Goal: Information Seeking & Learning: Learn about a topic

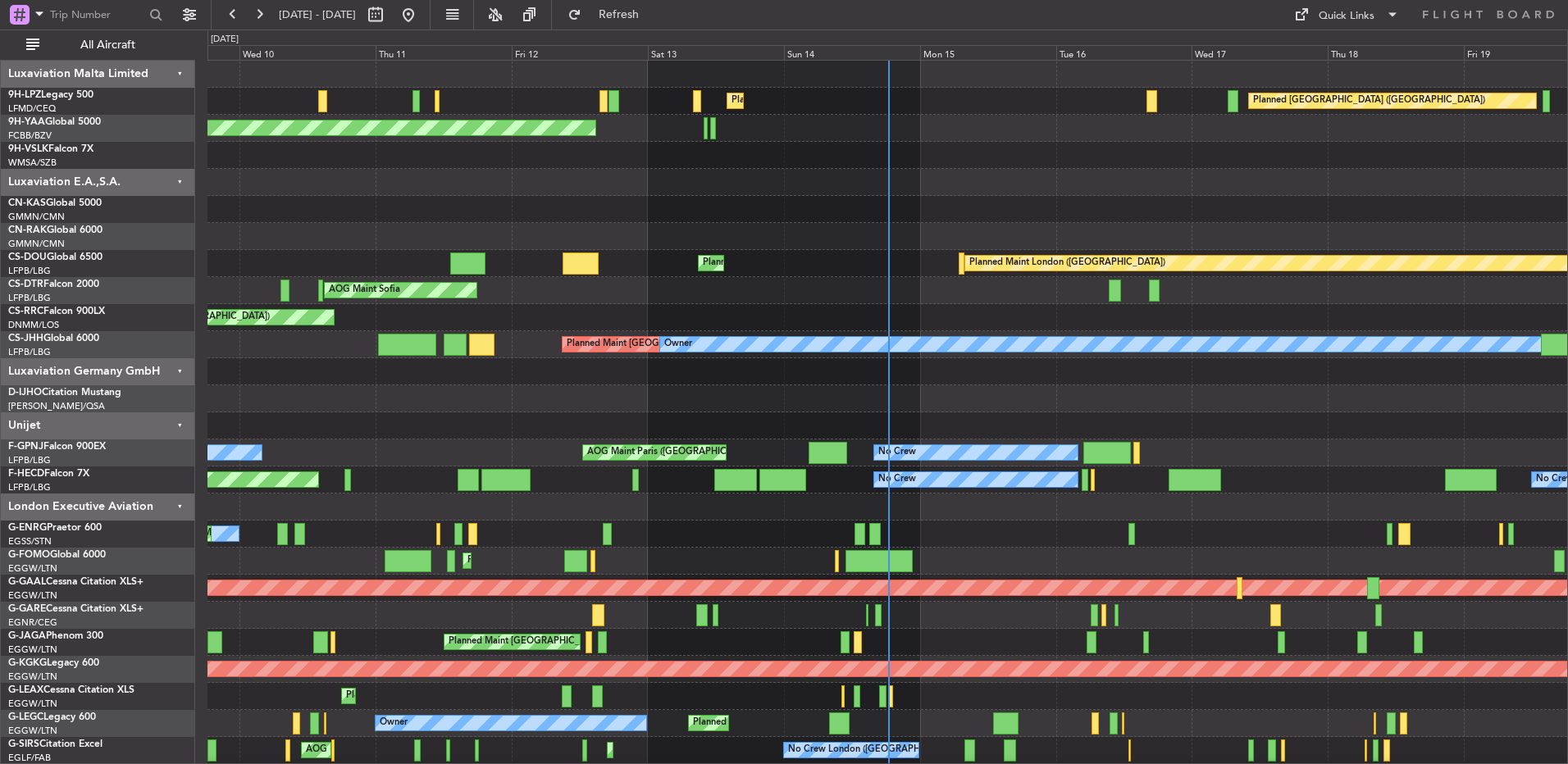
click at [1255, 180] on div at bounding box center [887, 182] width 1360 height 27
click at [1087, 185] on div at bounding box center [887, 182] width 1360 height 27
click at [1005, 169] on div at bounding box center [887, 182] width 1360 height 27
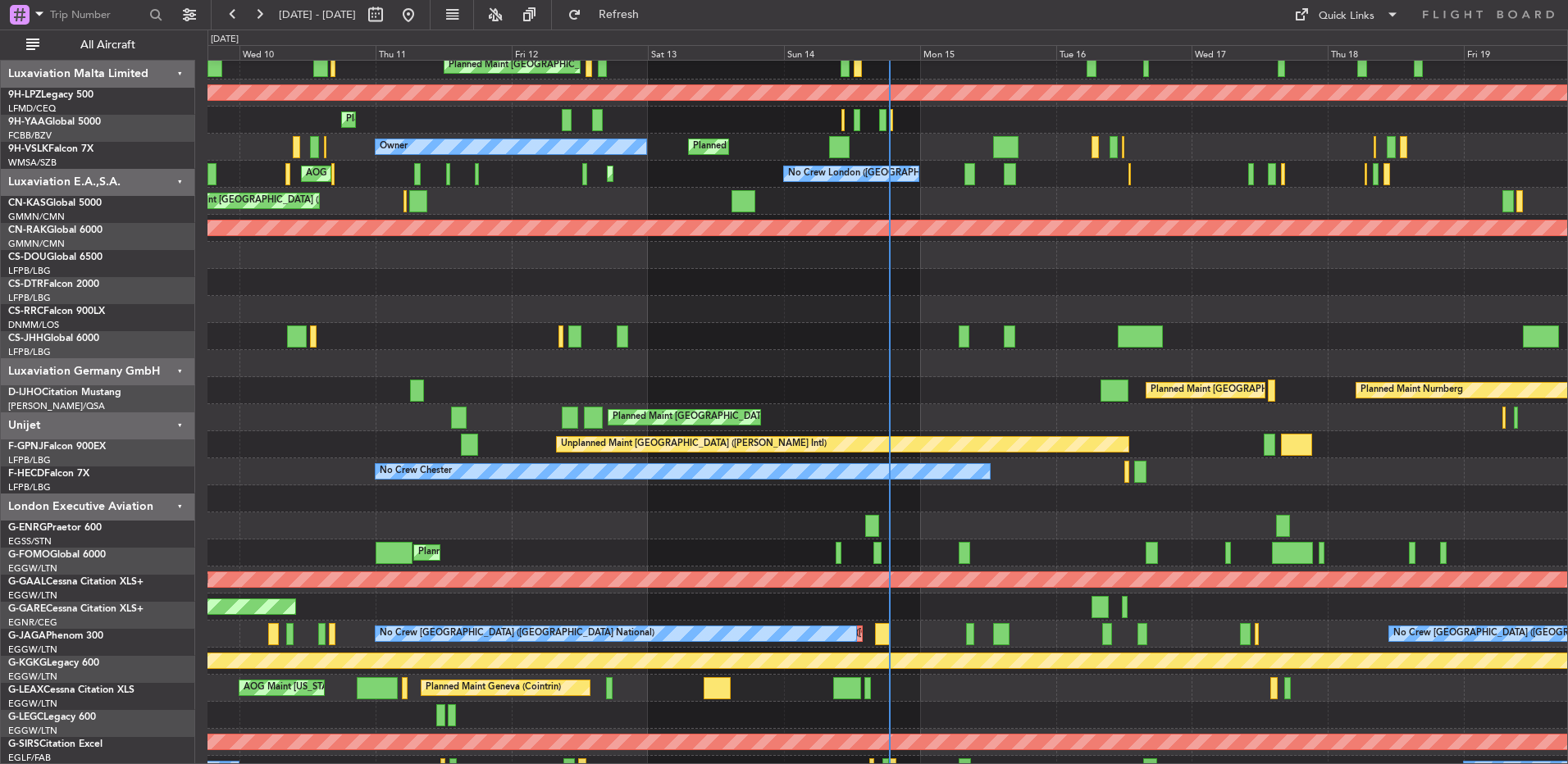
scroll to position [577, 0]
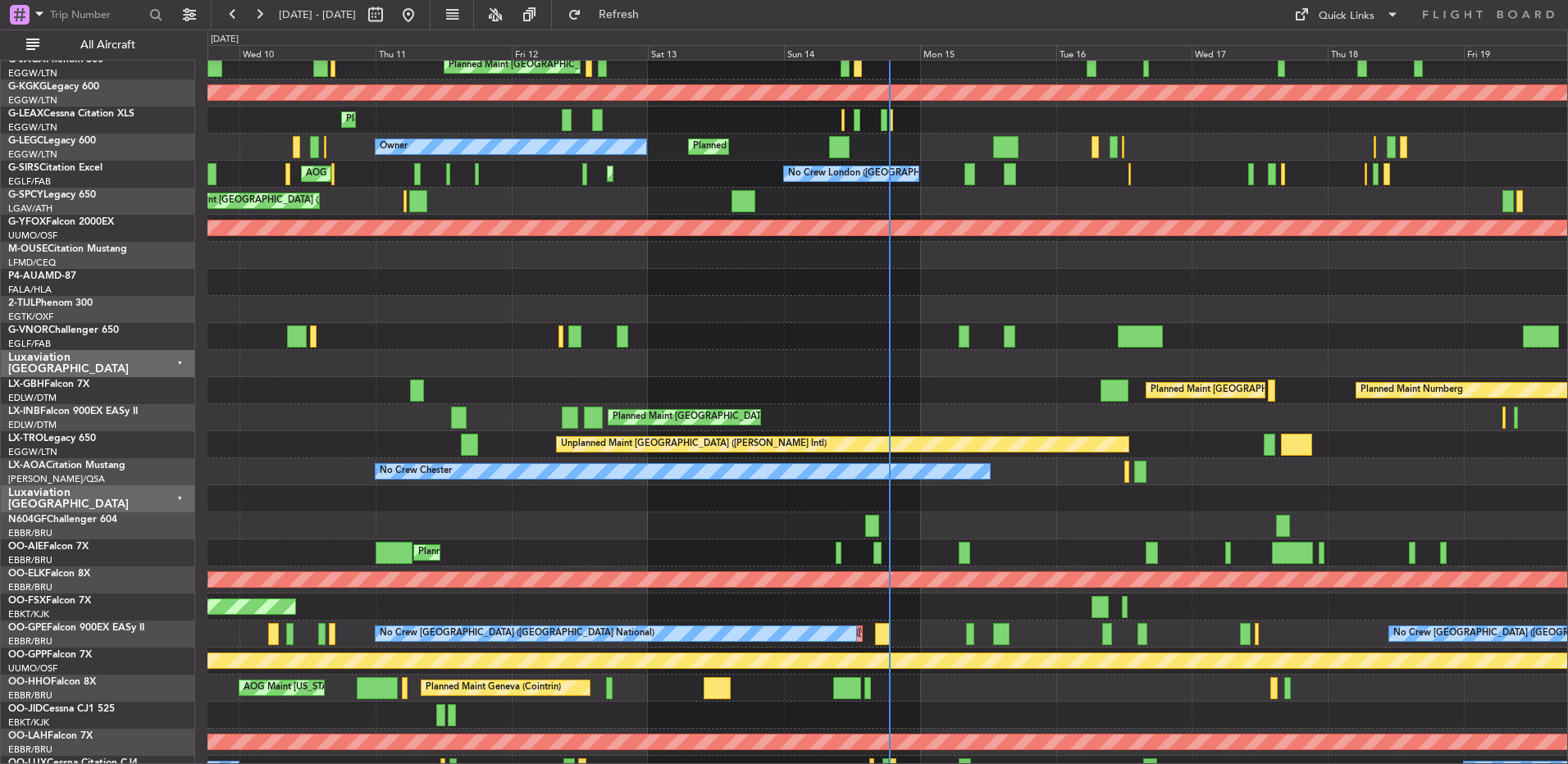
click at [779, 299] on div at bounding box center [887, 310] width 1360 height 27
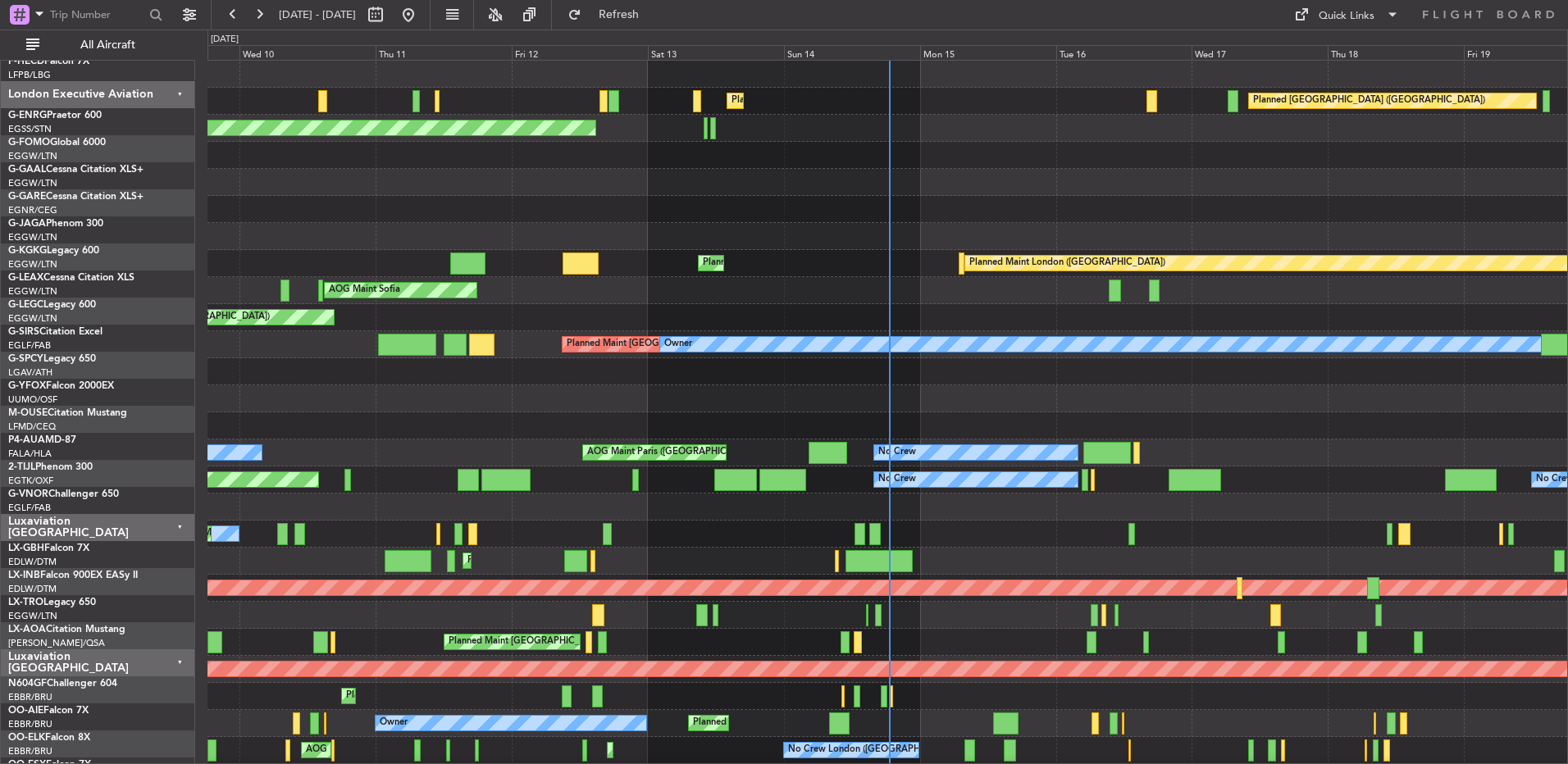
scroll to position [0, 0]
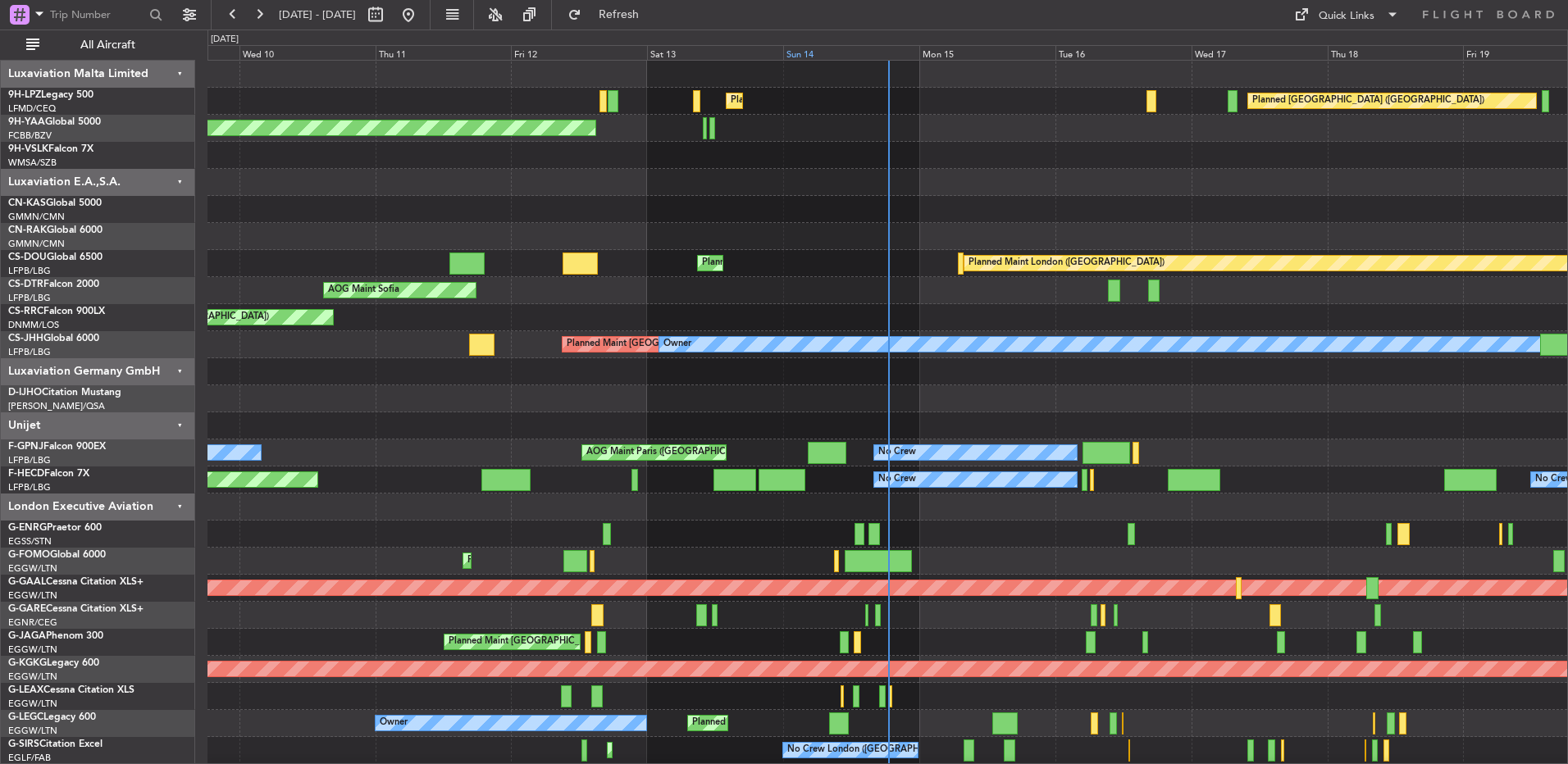
click at [849, 56] on div "Sun 14" at bounding box center [851, 53] width 136 height 15
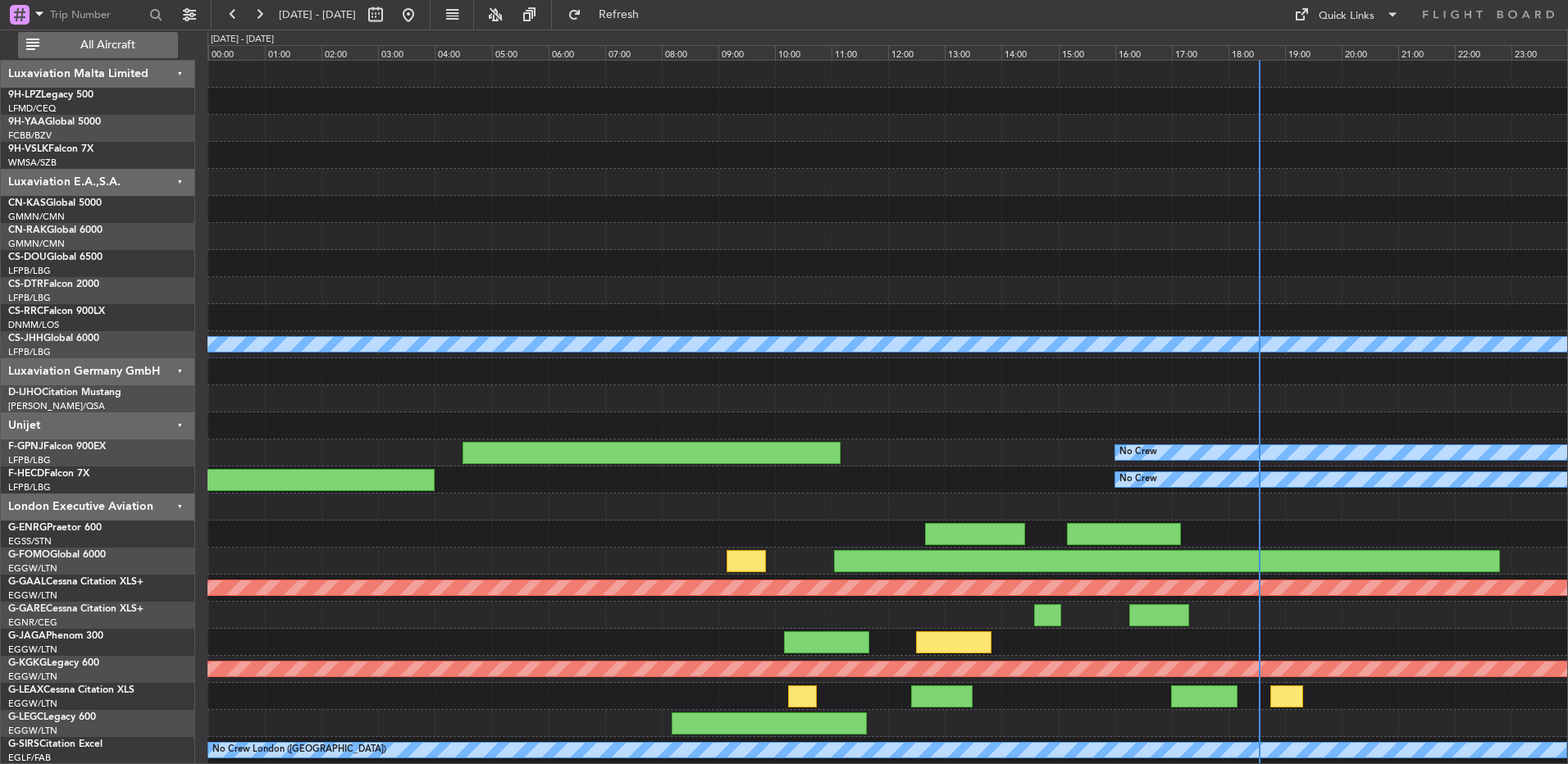
click at [61, 40] on span "All Aircraft" at bounding box center [108, 45] width 131 height 12
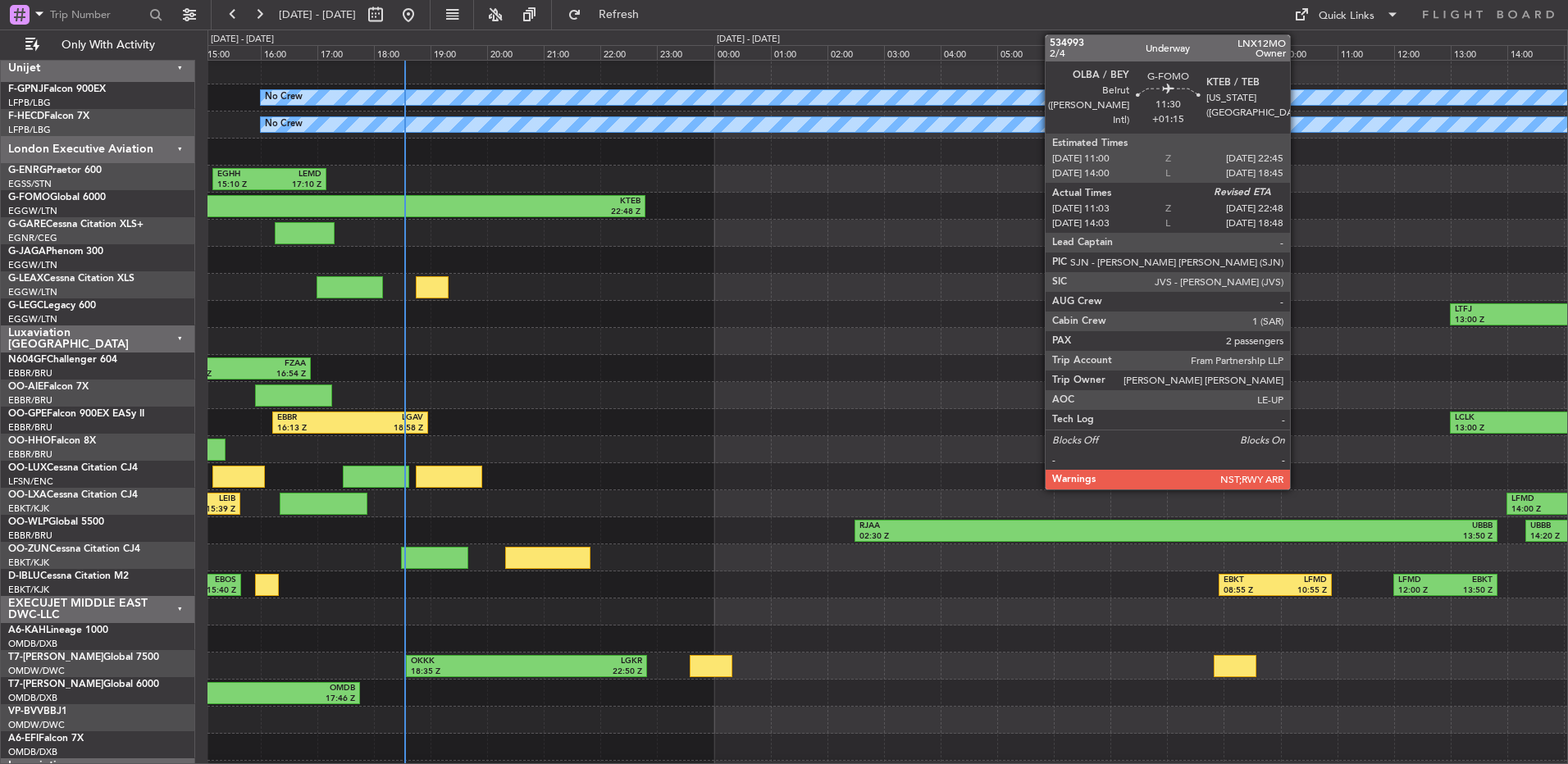
scroll to position [3, 0]
click at [443, 204] on div "KTEB" at bounding box center [476, 202] width 328 height 12
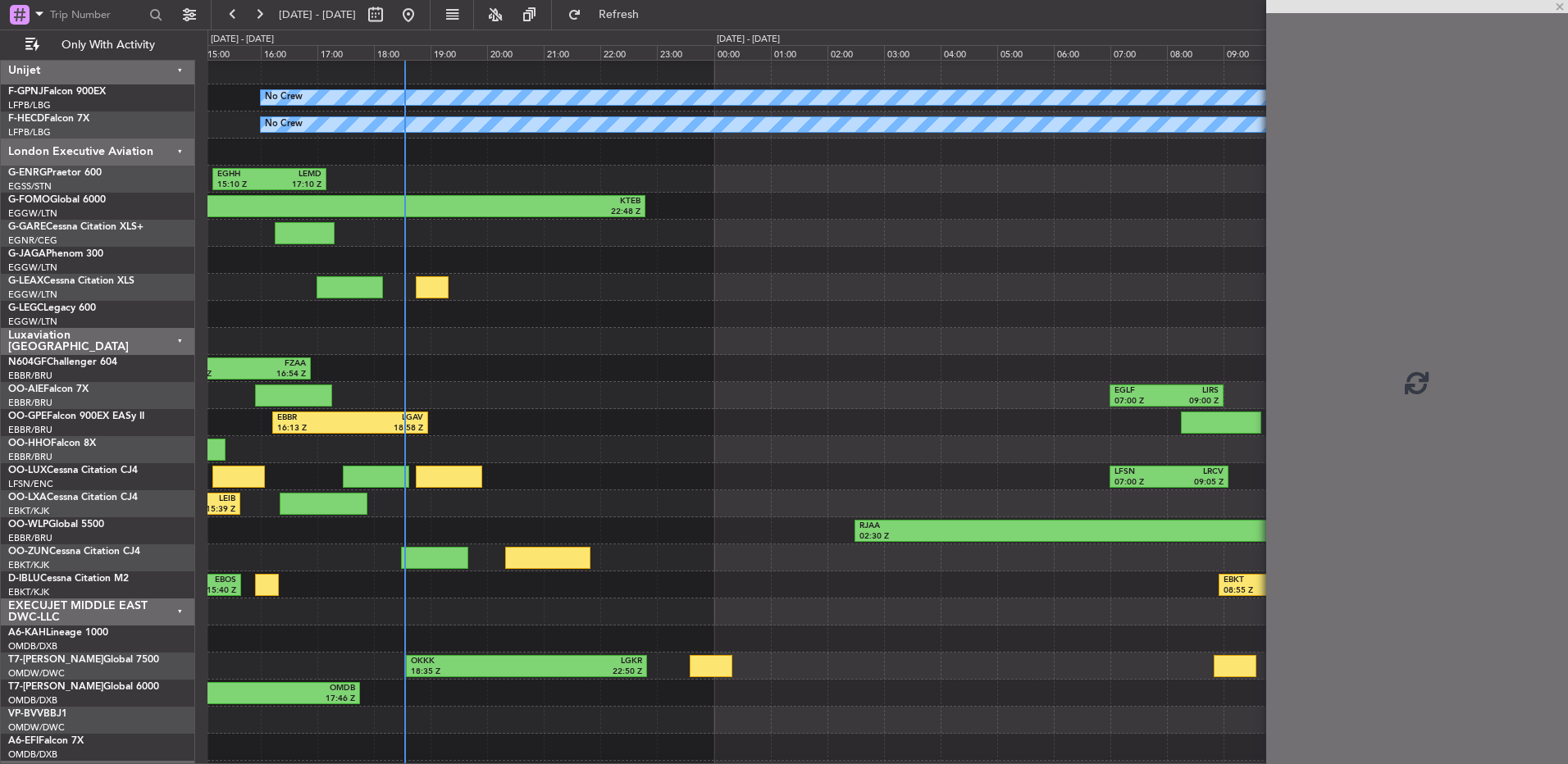
click at [670, 370] on div "FZQA 14:33 Z FZAA 16:54 Z" at bounding box center [887, 368] width 1360 height 27
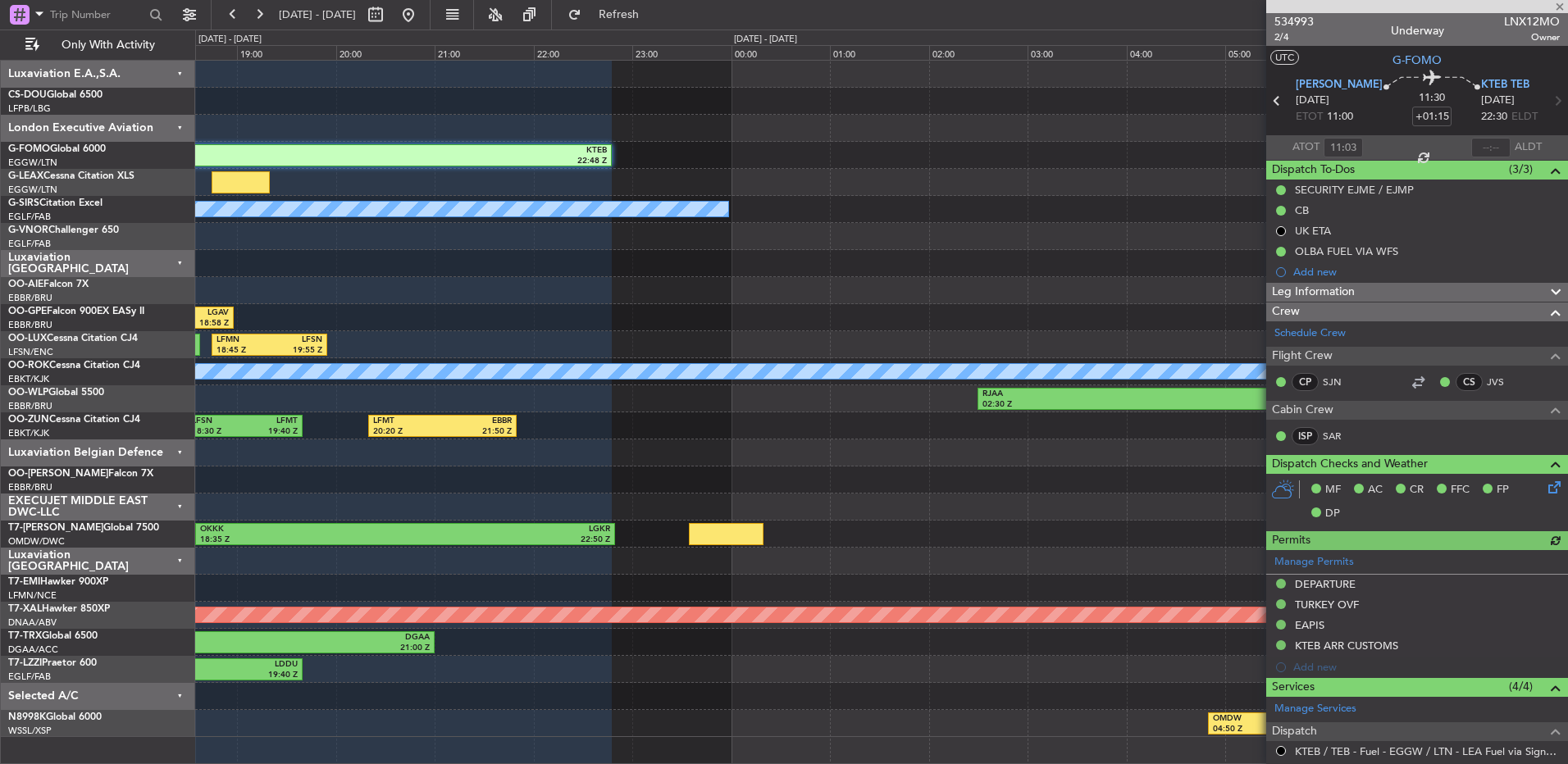
click at [1556, 9] on div at bounding box center [1416, 7] width 301 height 13
click at [1557, 9] on span at bounding box center [1560, 8] width 17 height 15
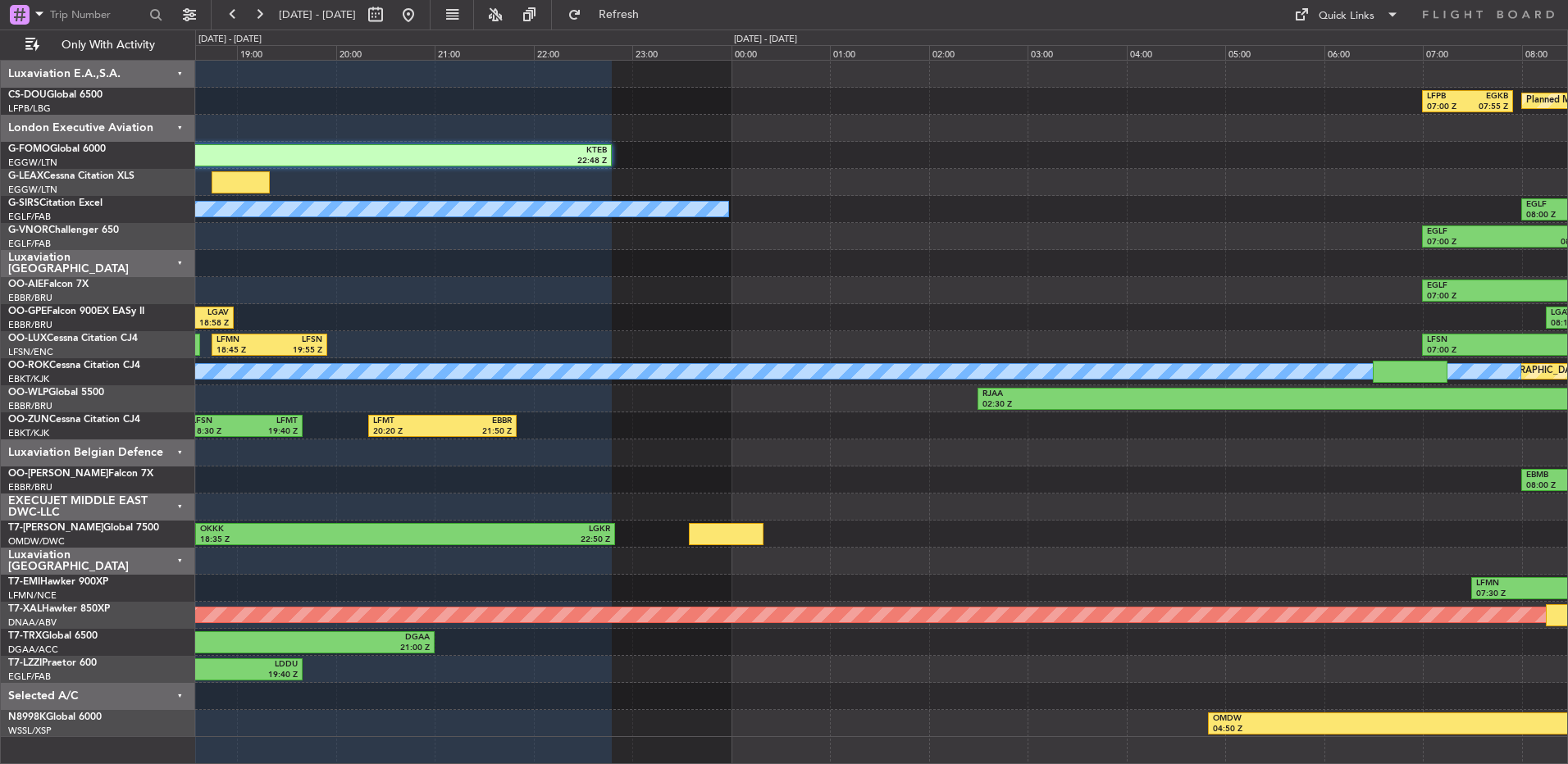
type input "0"
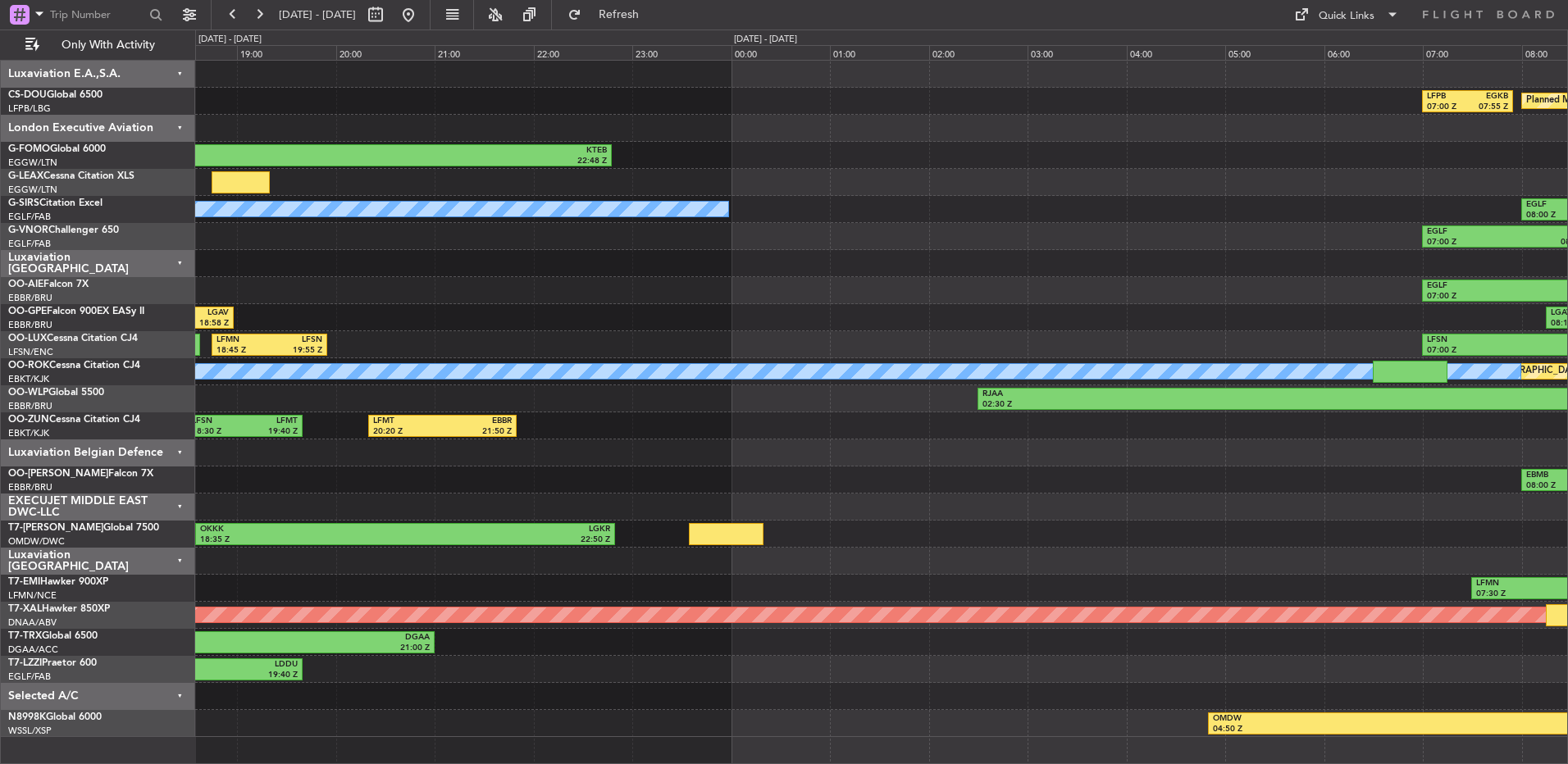
click at [827, 305] on div "EBBR 16:13 Z LGAV 18:58 Z LGAV 08:15 Z LCLK 09:40 Z" at bounding box center [881, 317] width 1372 height 27
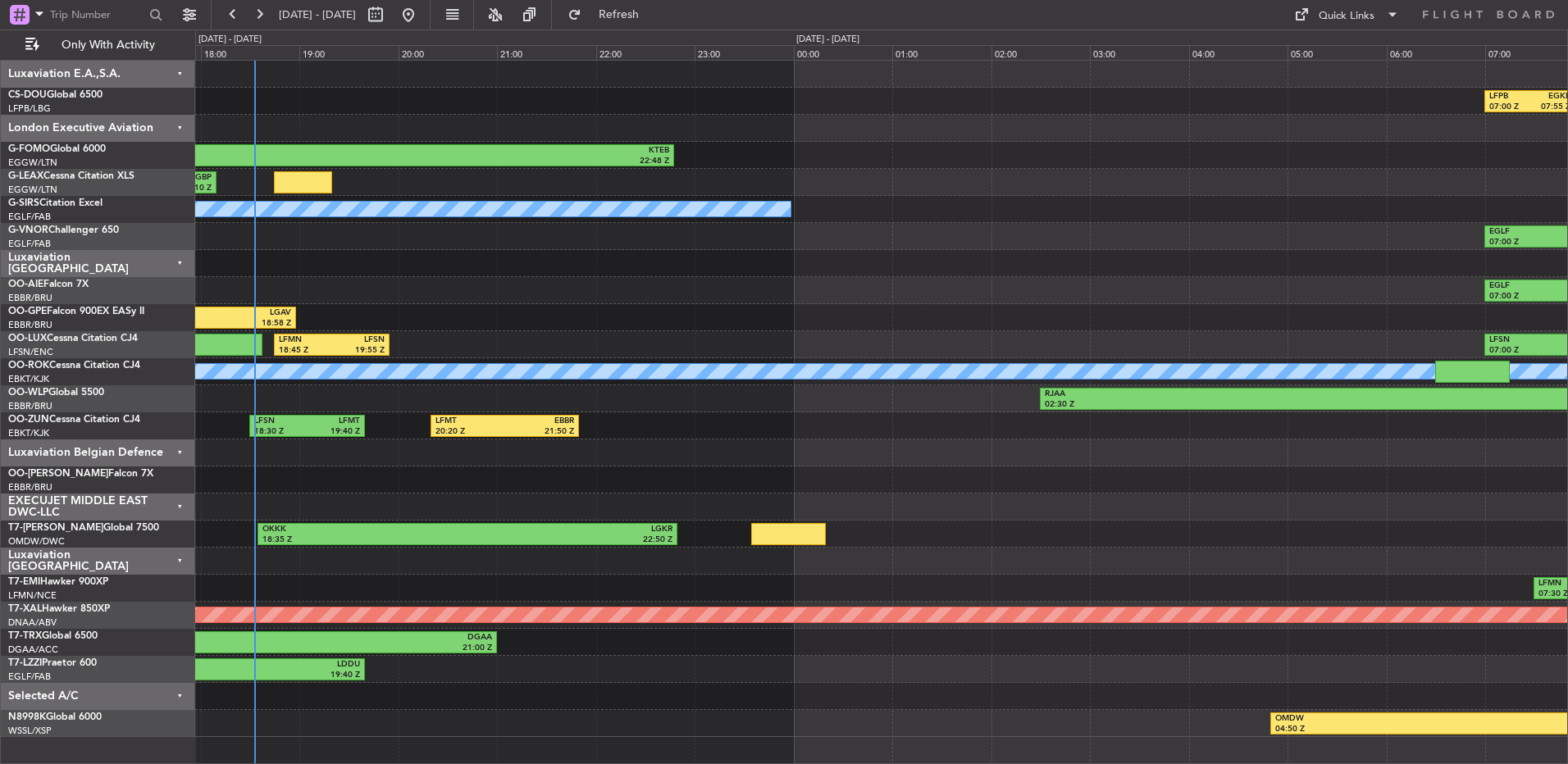
click at [857, 314] on div "EBBR 16:13 Z LGAV 18:58 Z LGAV 08:15 Z LCLK 09:40 Z" at bounding box center [881, 317] width 1372 height 27
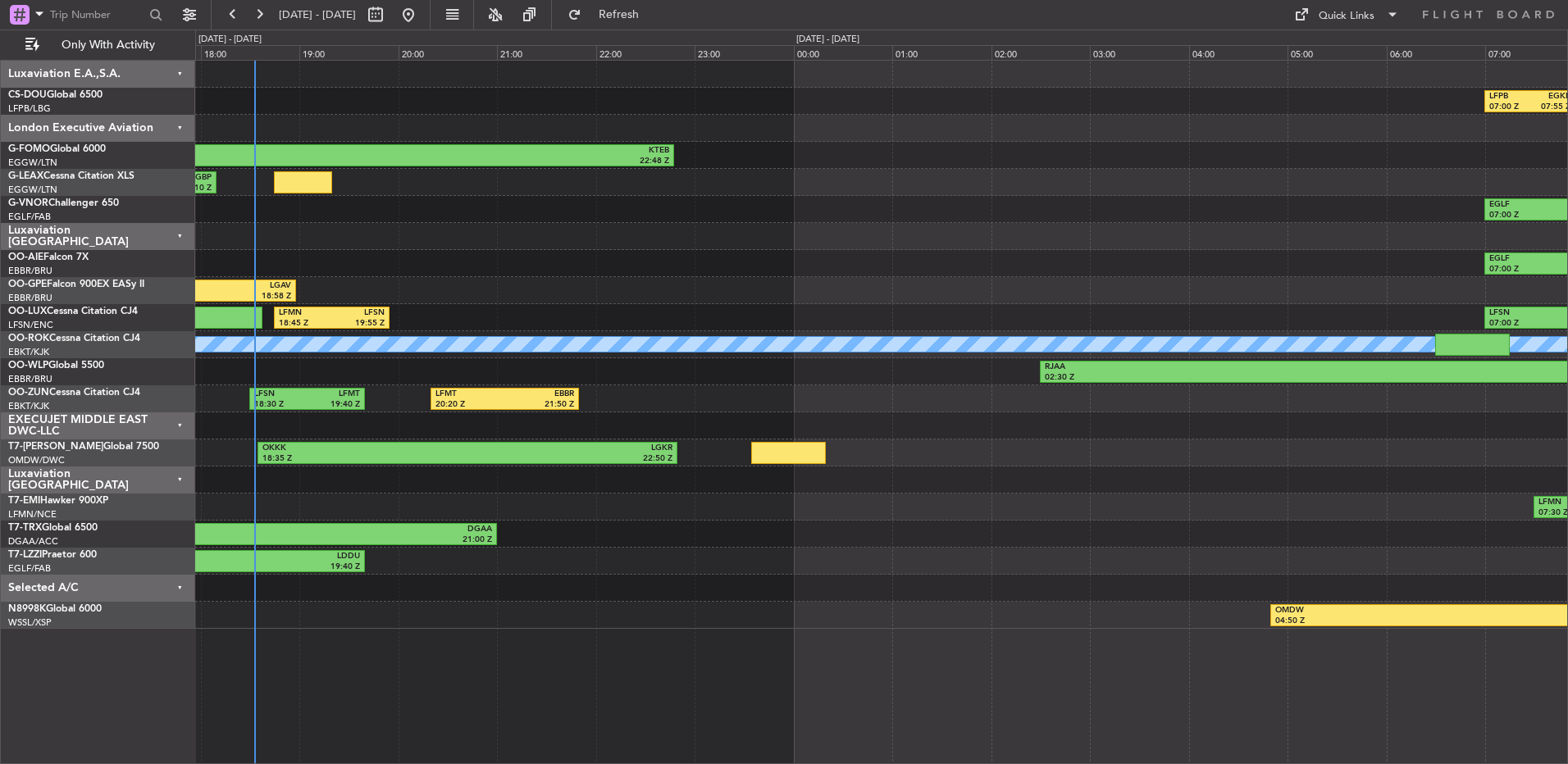
click at [136, 64] on div "Luxaviation E.A.,S.A." at bounding box center [98, 74] width 194 height 27
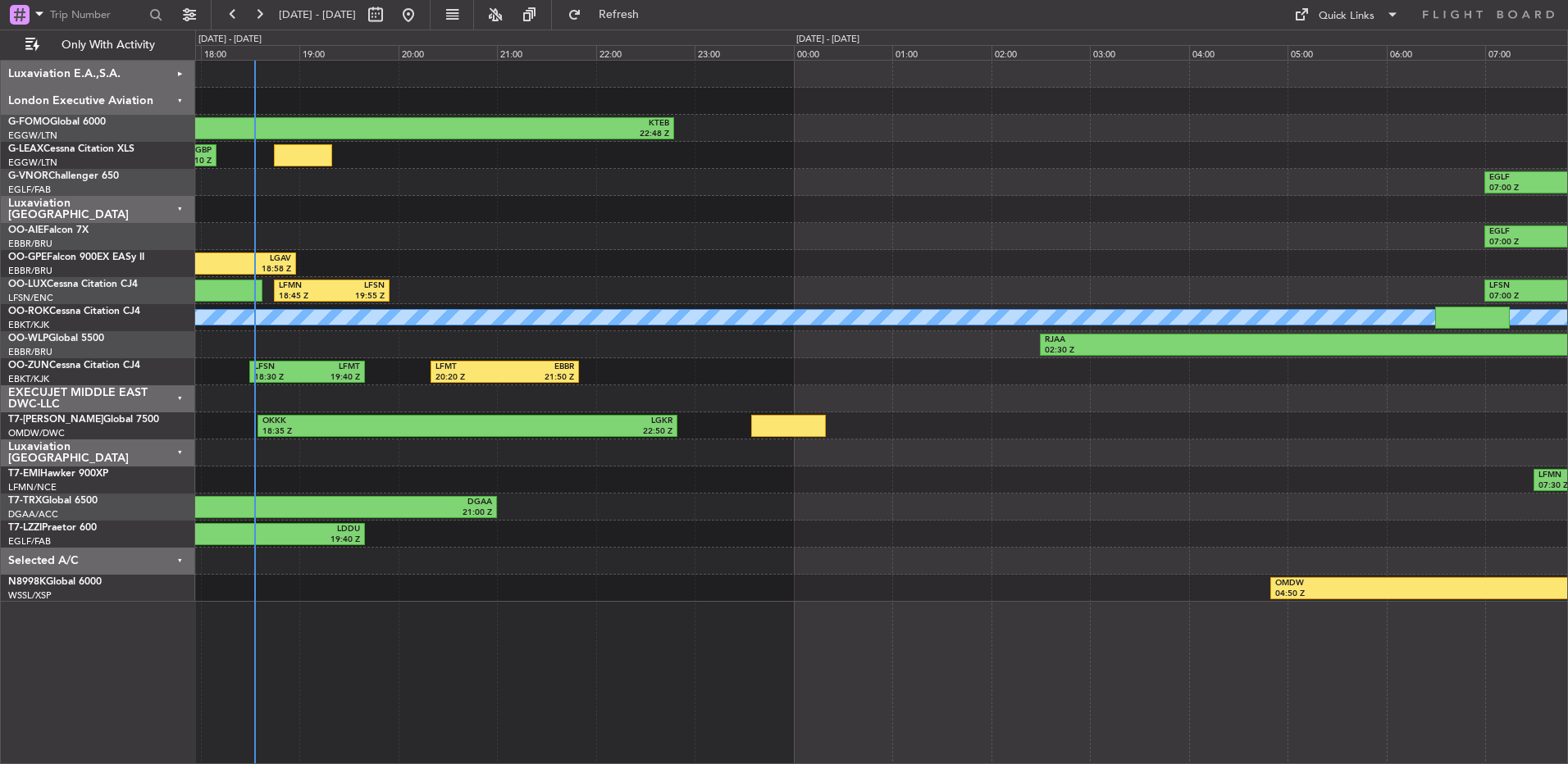
click at [203, 573] on div at bounding box center [881, 561] width 1372 height 27
click at [182, 565] on div "Selected A/C" at bounding box center [98, 561] width 194 height 27
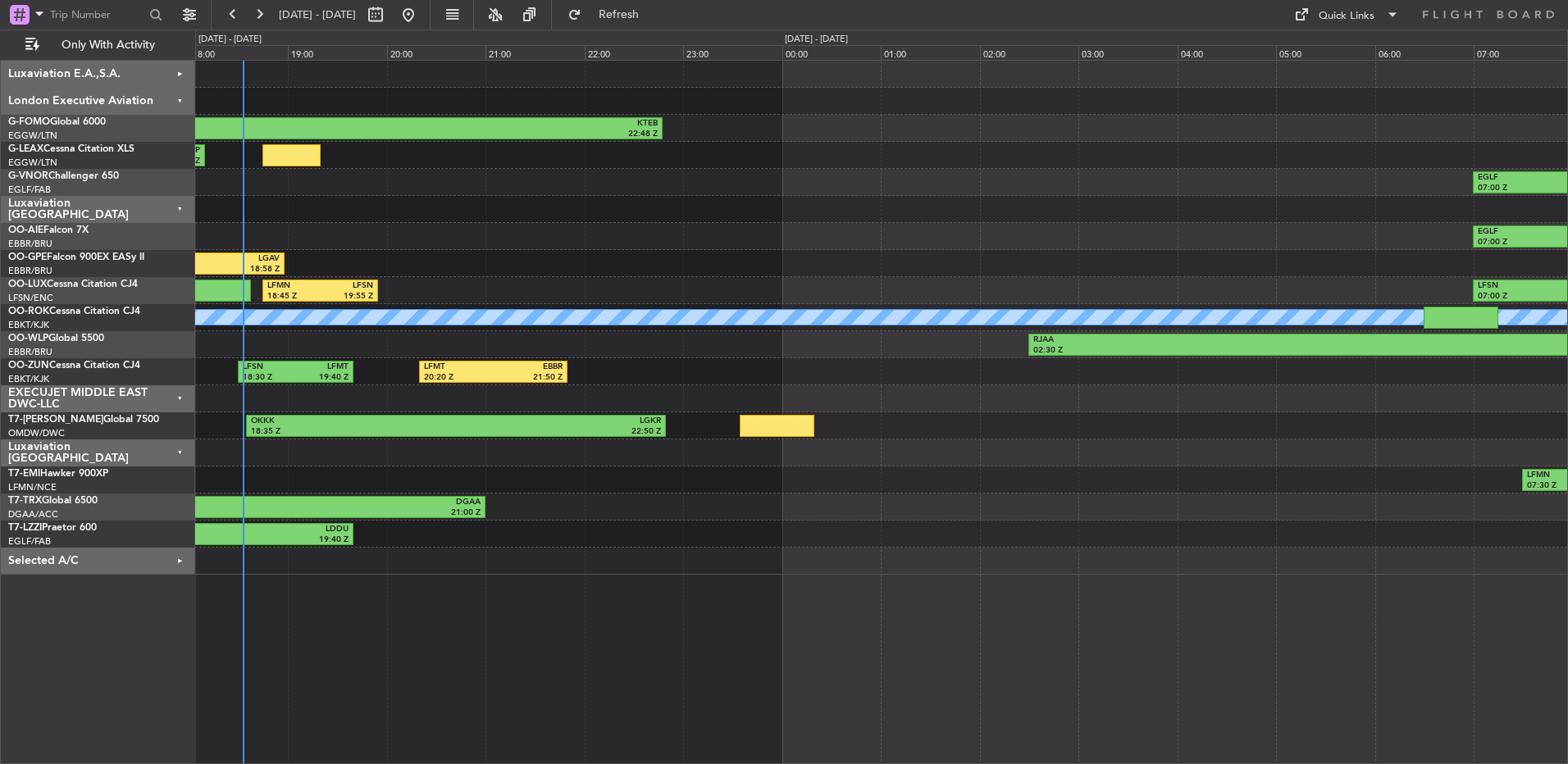
click at [623, 337] on div "RJAA 02:30 Z UBBB 13:50 Z" at bounding box center [881, 345] width 1372 height 27
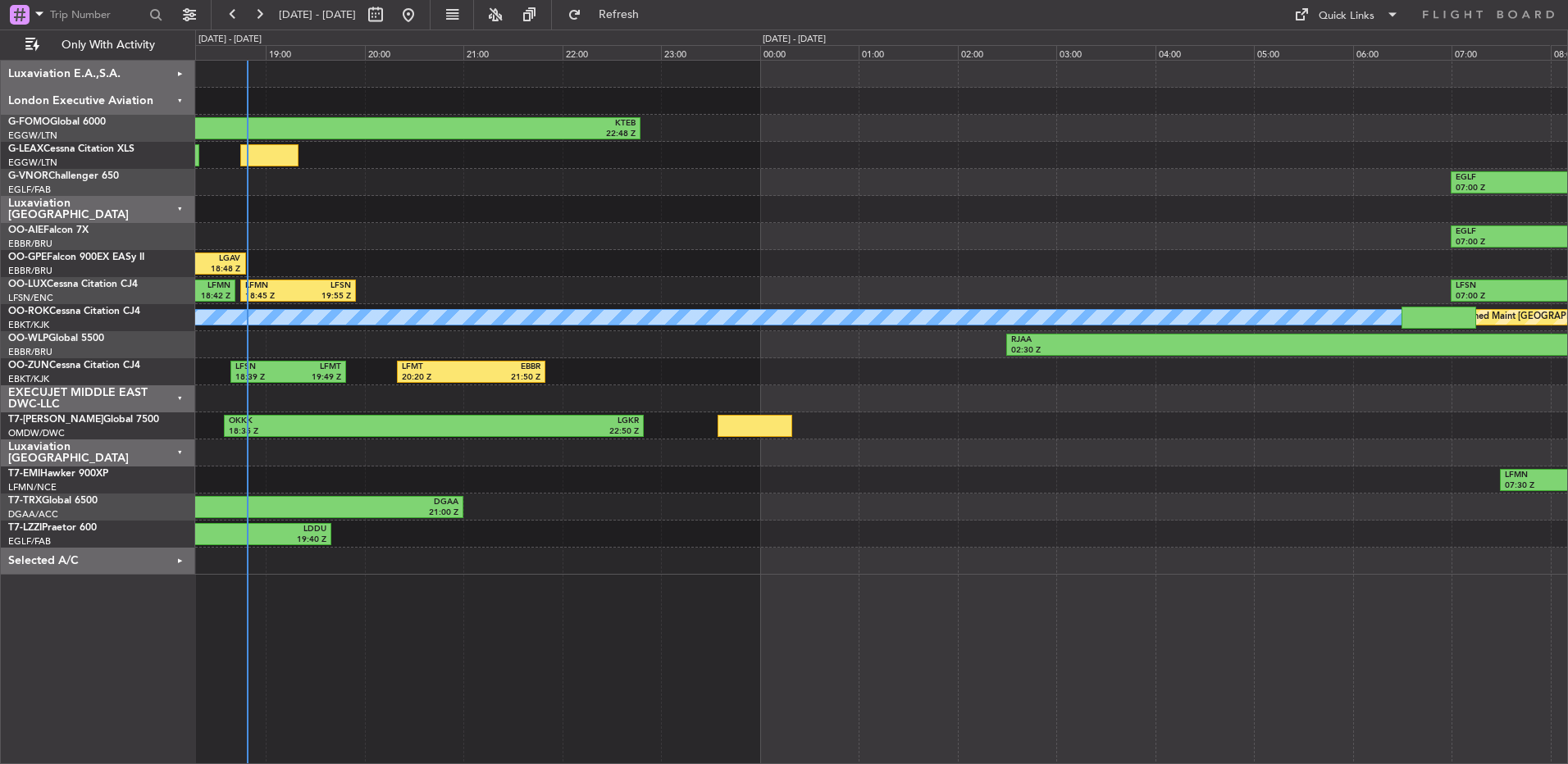
click at [500, 232] on div "EGLF 07:00 Z LIRS 09:00 Z EHTW 15:55 Z EGLF 17:16 Z" at bounding box center [881, 236] width 1372 height 27
